Goal: Task Accomplishment & Management: Complete application form

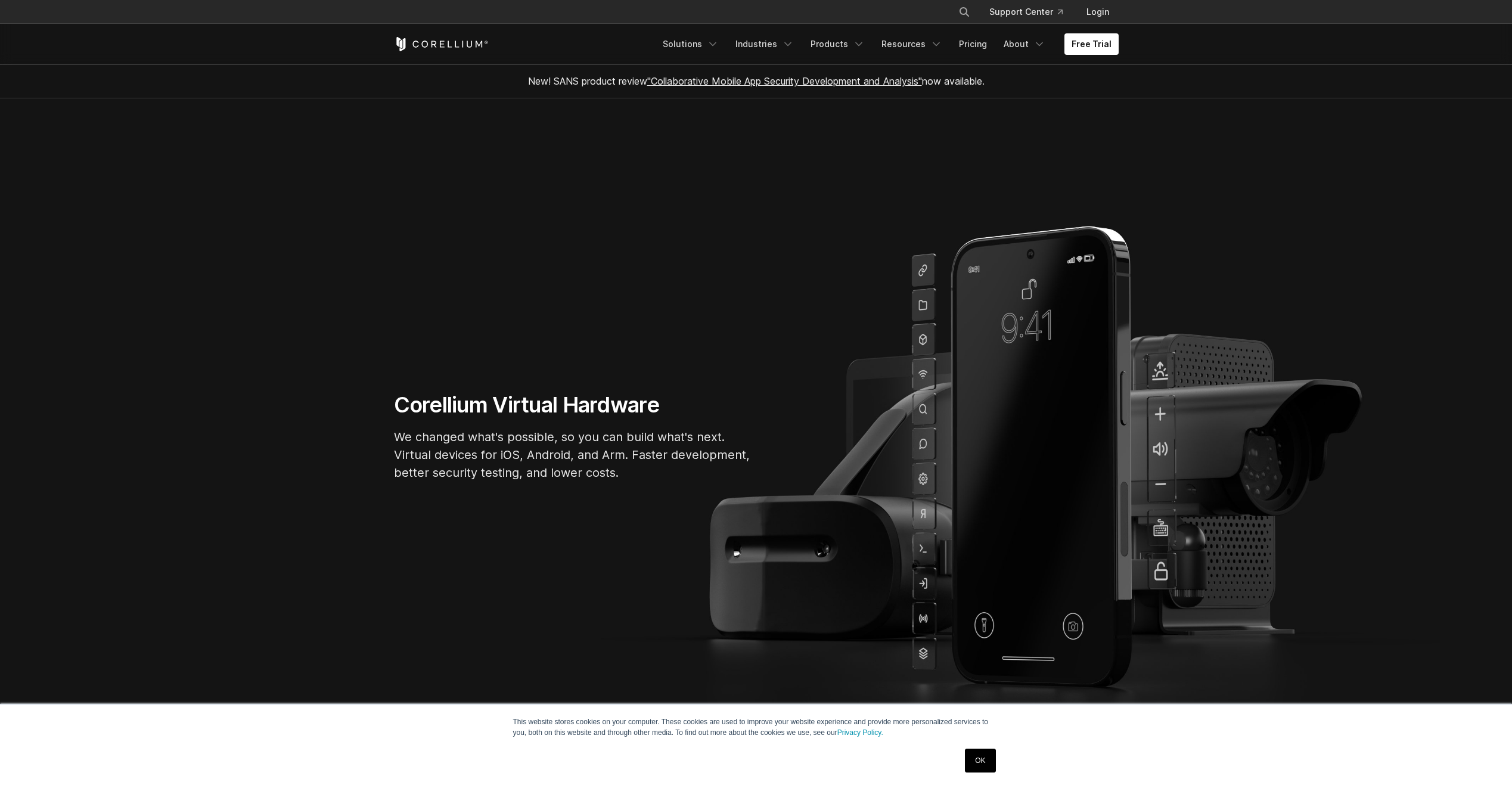
click at [969, 766] on link "OK" at bounding box center [980, 761] width 30 height 24
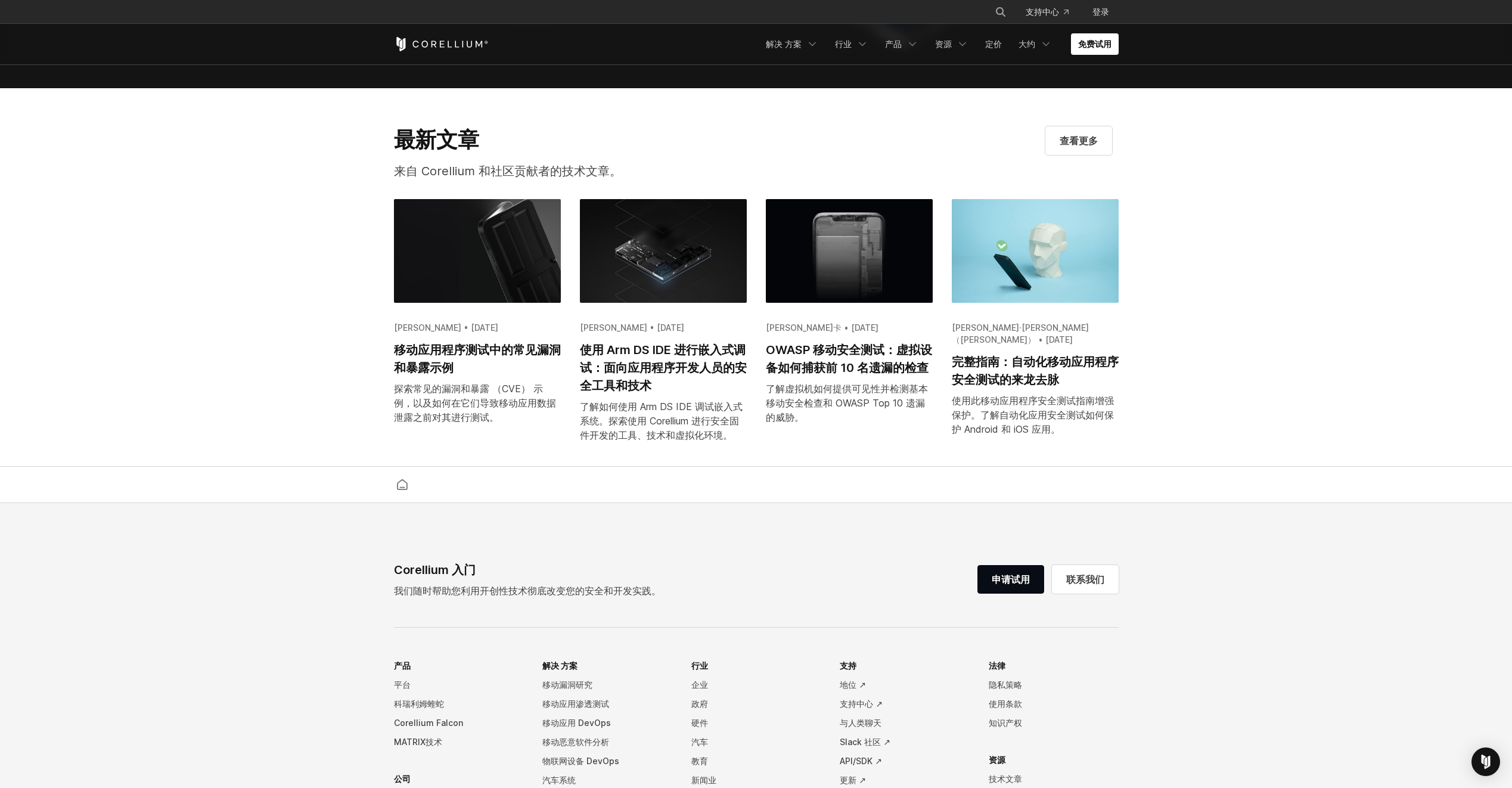
scroll to position [2549, 0]
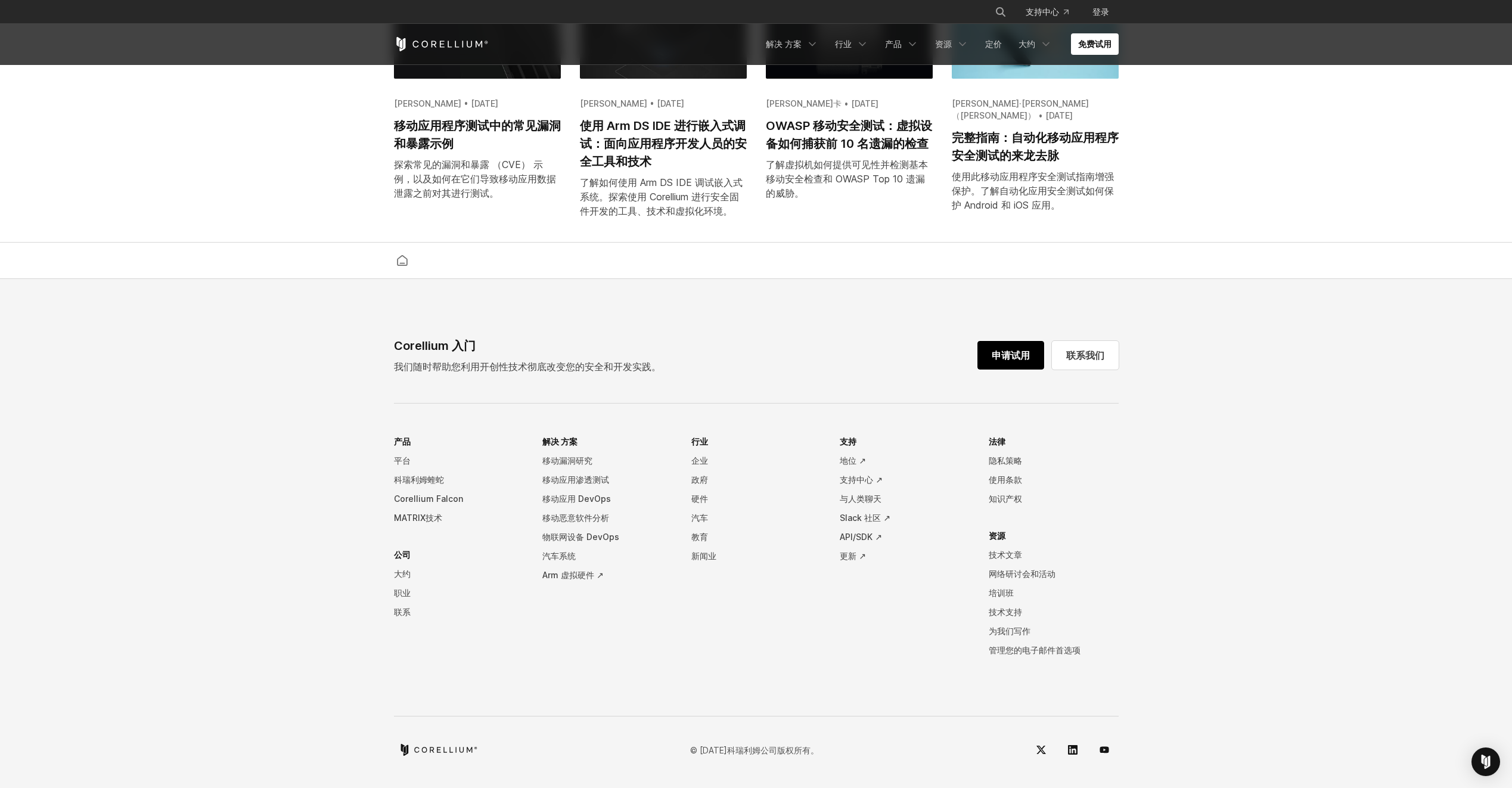
click at [1010, 352] on link "申请试用" at bounding box center [1011, 355] width 67 height 29
click at [1010, 370] on link "申请试用" at bounding box center [1011, 355] width 67 height 29
click at [1006, 353] on link "申请试用" at bounding box center [1011, 355] width 67 height 29
click at [1099, 38] on link "免费试用" at bounding box center [1095, 43] width 48 height 21
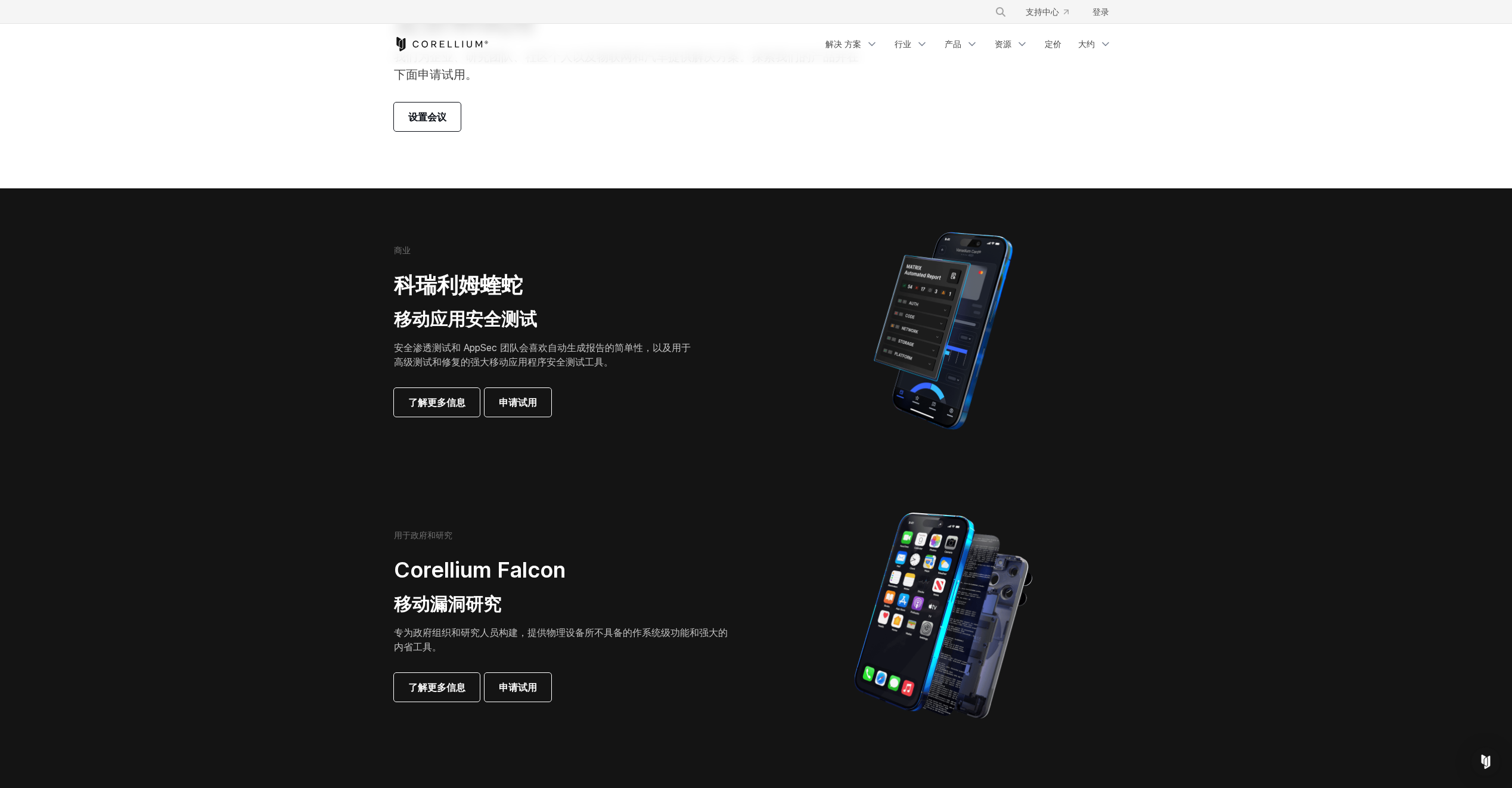
scroll to position [60, 0]
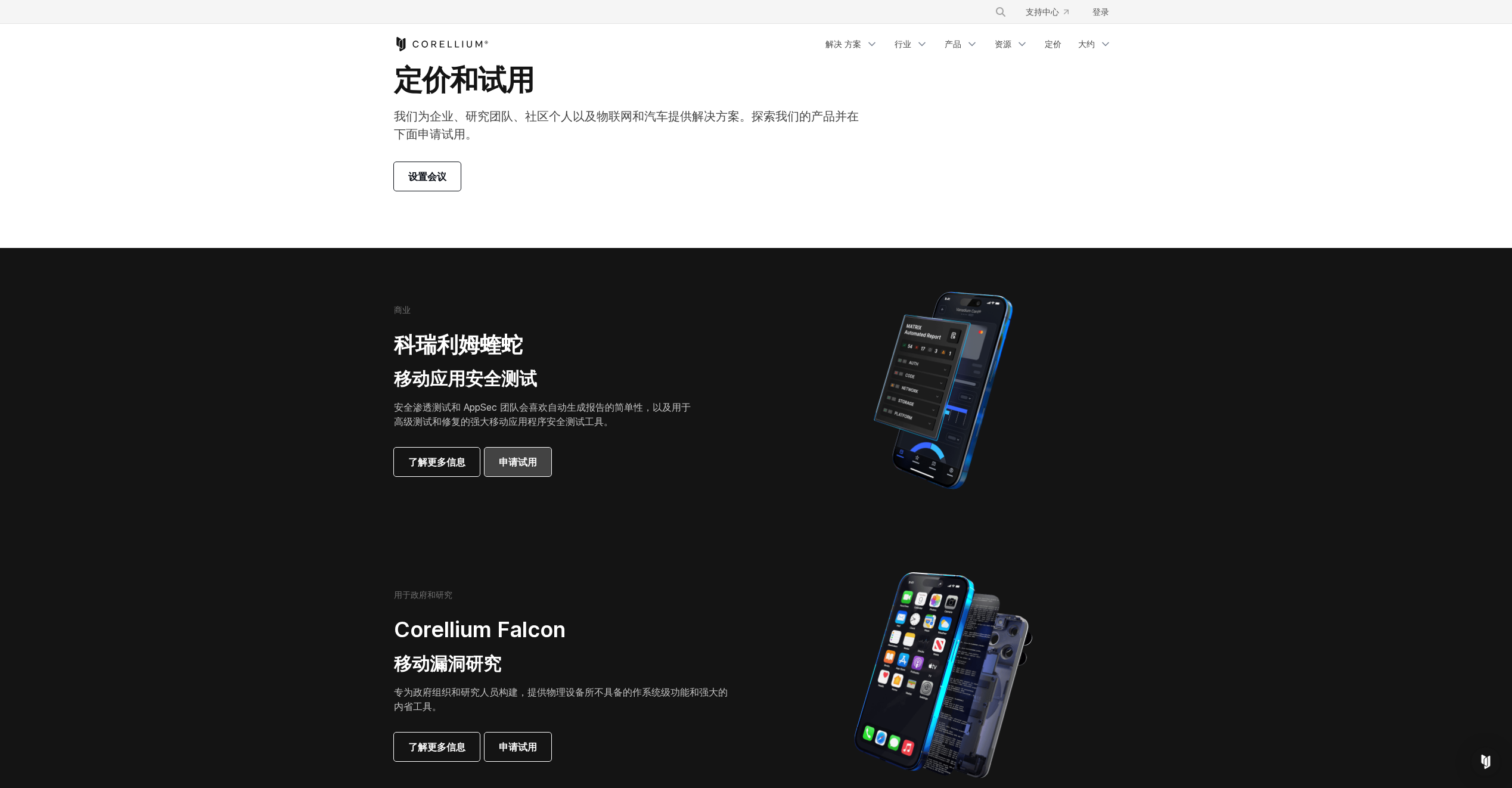
click at [529, 463] on span "申请试用" at bounding box center [518, 461] width 38 height 14
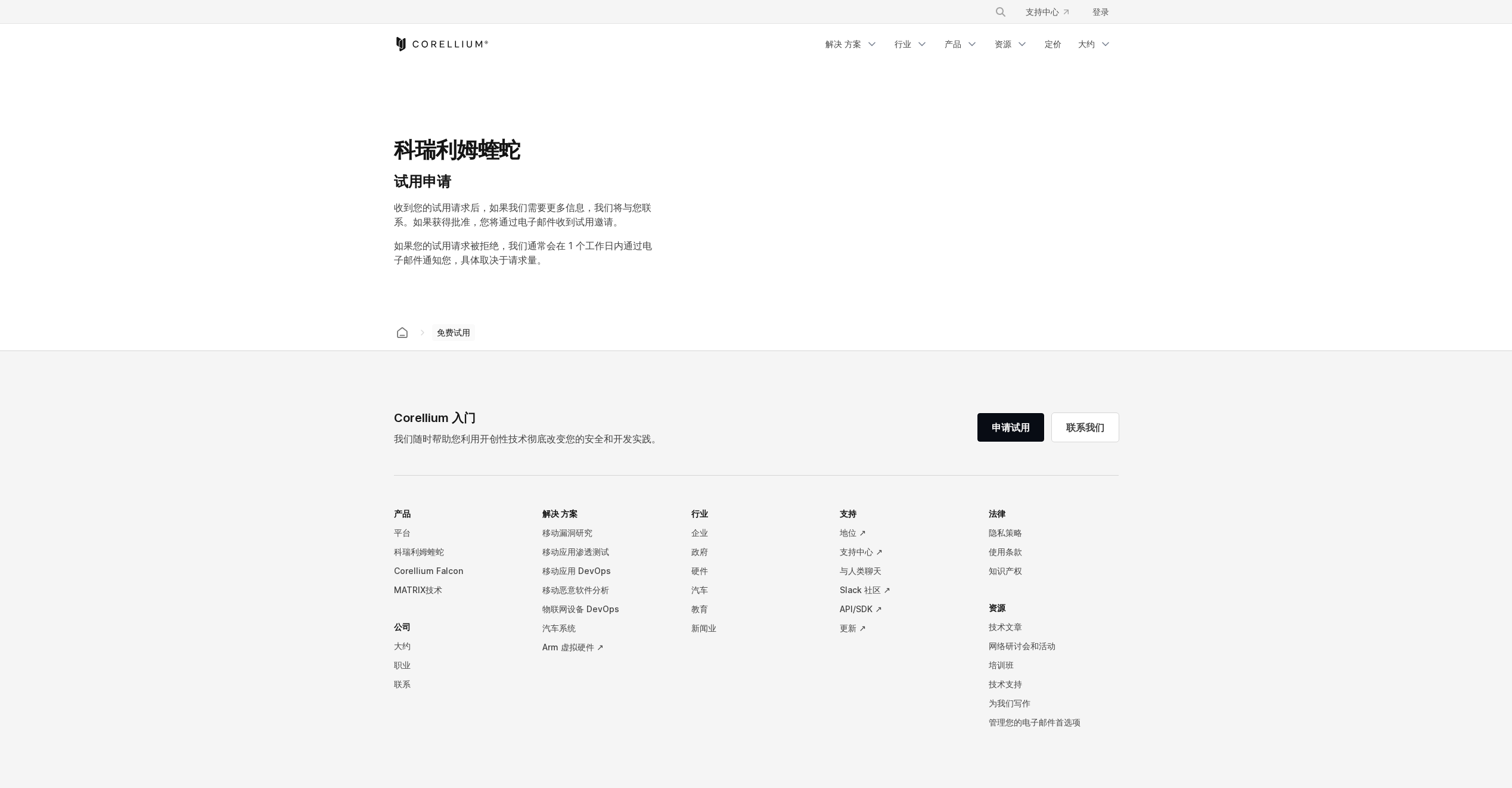
select select "**"
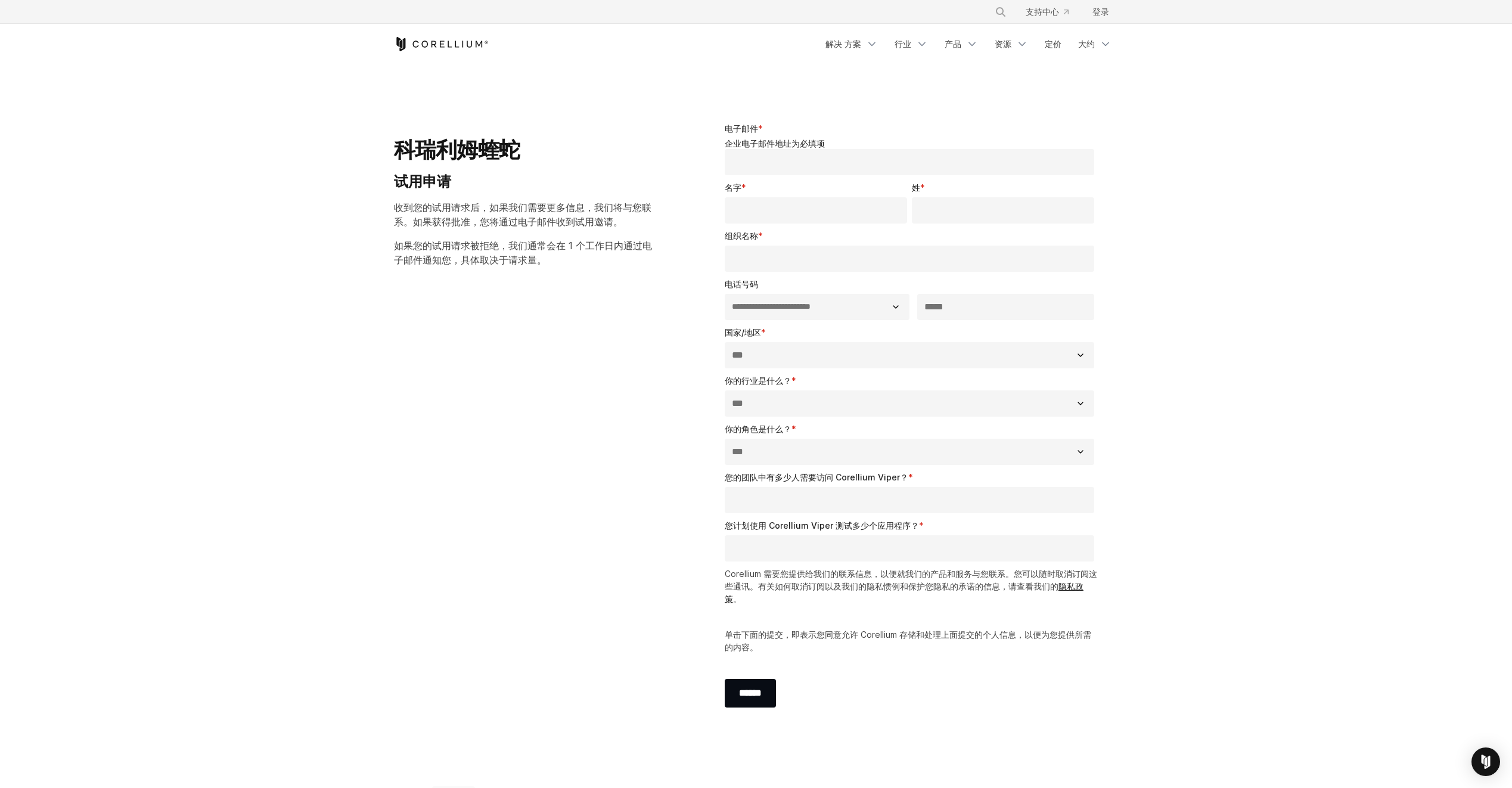
scroll to position [239, 0]
